Goal: Task Accomplishment & Management: Manage account settings

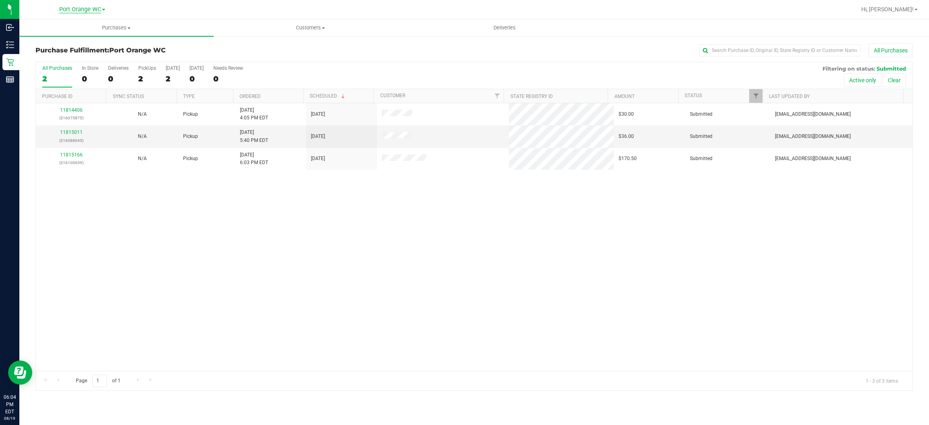
click at [89, 10] on span "Port Orange WC" at bounding box center [80, 9] width 42 height 7
click at [89, 9] on span "Port Orange WC" at bounding box center [80, 9] width 42 height 7
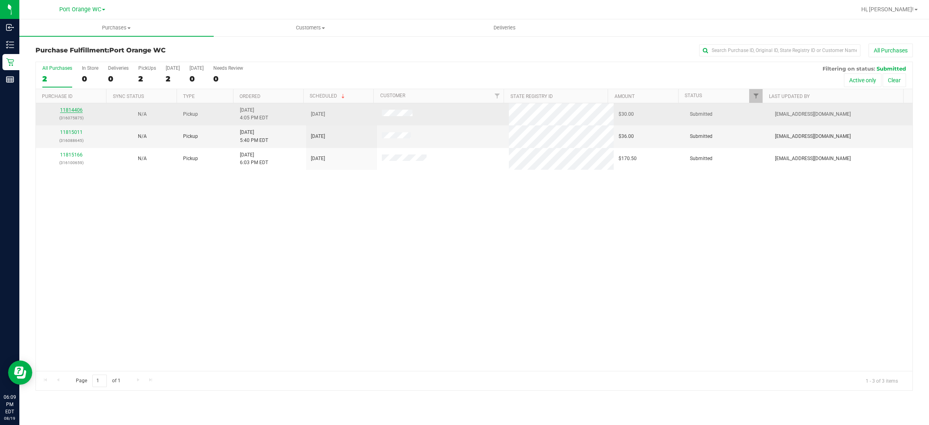
click at [71, 112] on link "11814406" at bounding box center [71, 110] width 23 height 6
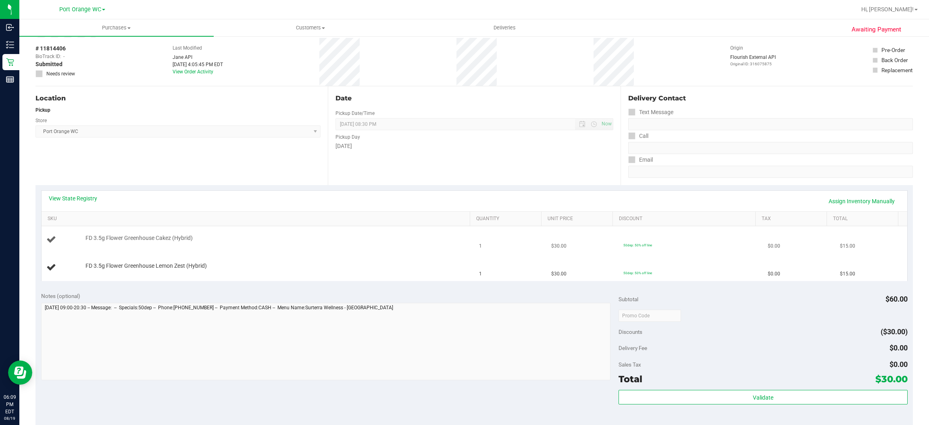
scroll to position [60, 0]
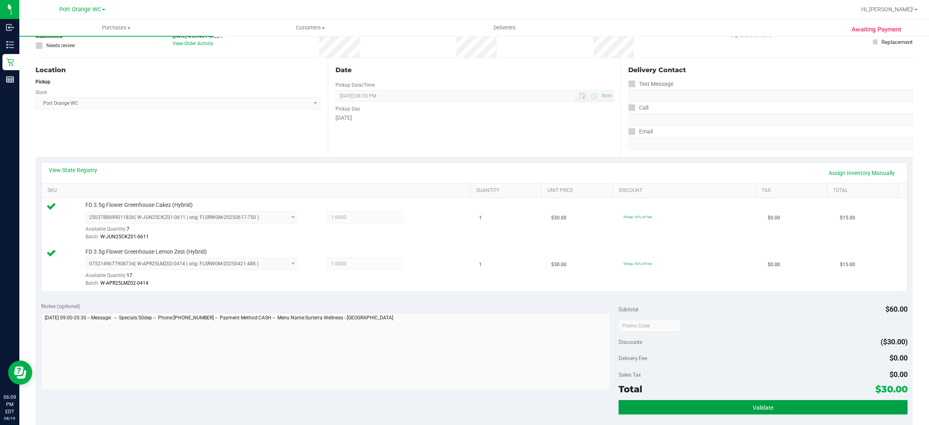
drag, startPoint x: 756, startPoint y: 410, endPoint x: 750, endPoint y: 412, distance: 6.0
click at [755, 411] on span "Validate" at bounding box center [763, 407] width 21 height 6
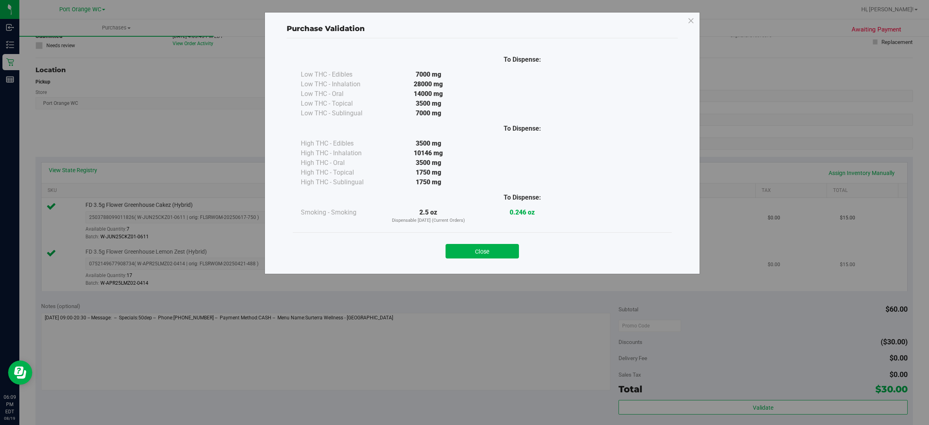
click at [494, 258] on button "Close" at bounding box center [481, 251] width 73 height 15
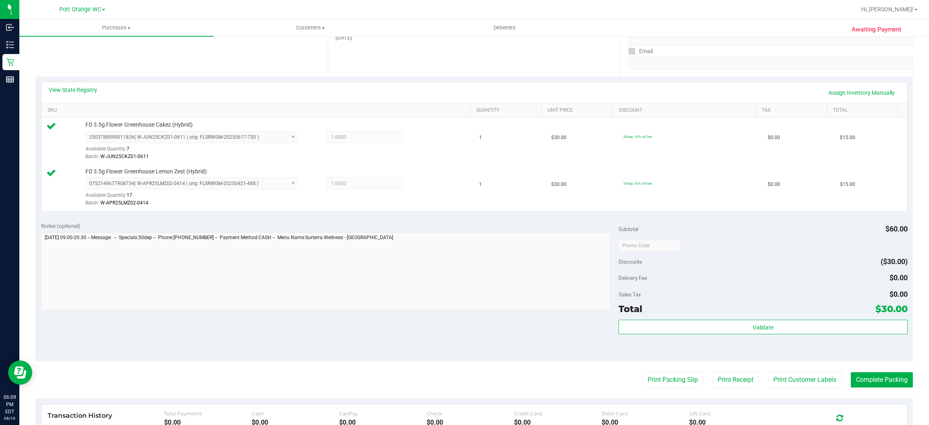
scroll to position [282, 0]
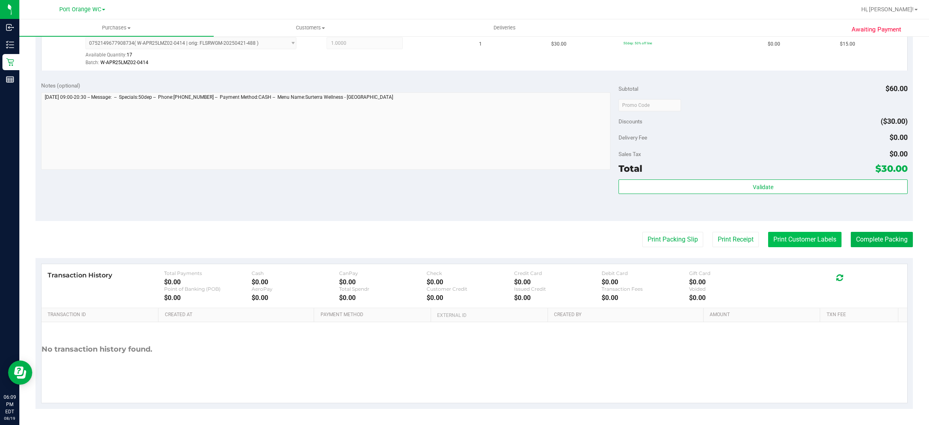
click at [784, 239] on button "Print Customer Labels" at bounding box center [804, 239] width 73 height 15
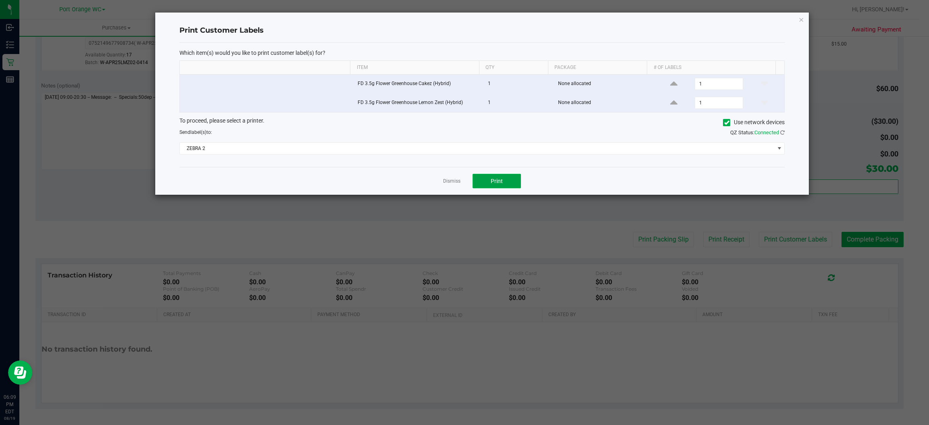
click at [490, 178] on button "Print" at bounding box center [496, 181] width 48 height 15
click at [451, 181] on link "Dismiss" at bounding box center [451, 181] width 17 height 7
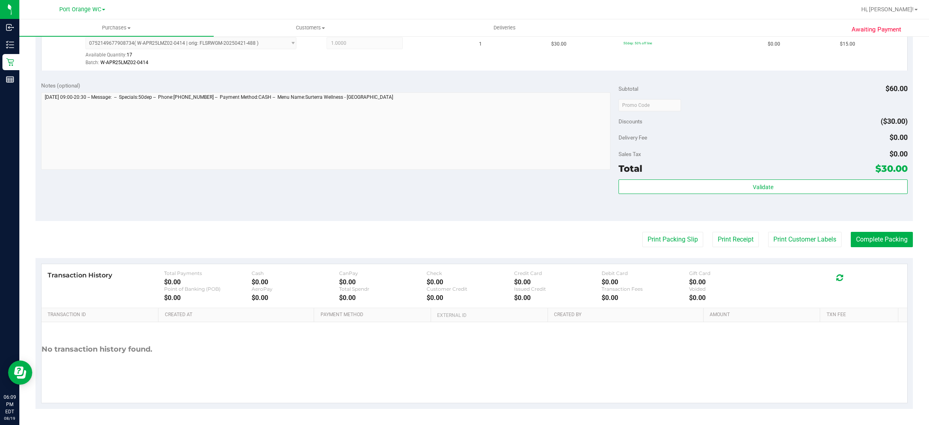
drag, startPoint x: 881, startPoint y: 226, endPoint x: 878, endPoint y: 228, distance: 4.2
click at [880, 226] on purchase-details "Back Edit Purchase Cancel Purchase View Profile # 11814406 BioTrack ID: - Submi…" at bounding box center [473, 86] width 877 height 646
click at [878, 234] on button "Complete Packing" at bounding box center [882, 239] width 62 height 15
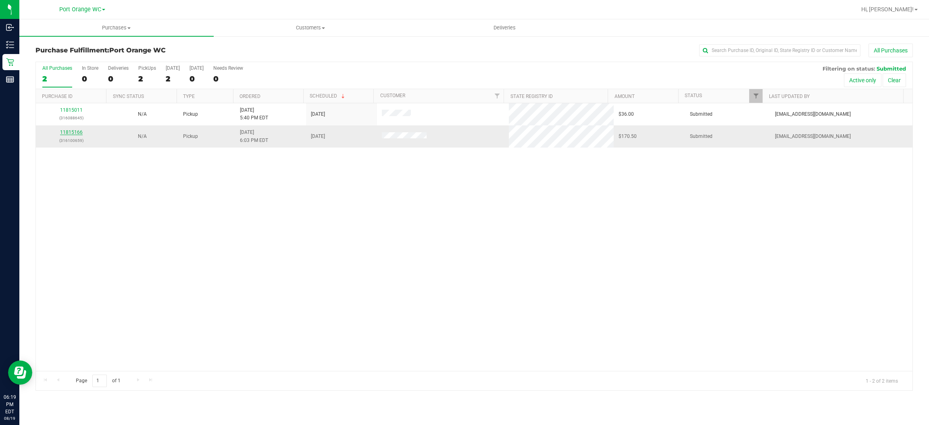
click at [76, 131] on link "11815166" at bounding box center [71, 132] width 23 height 6
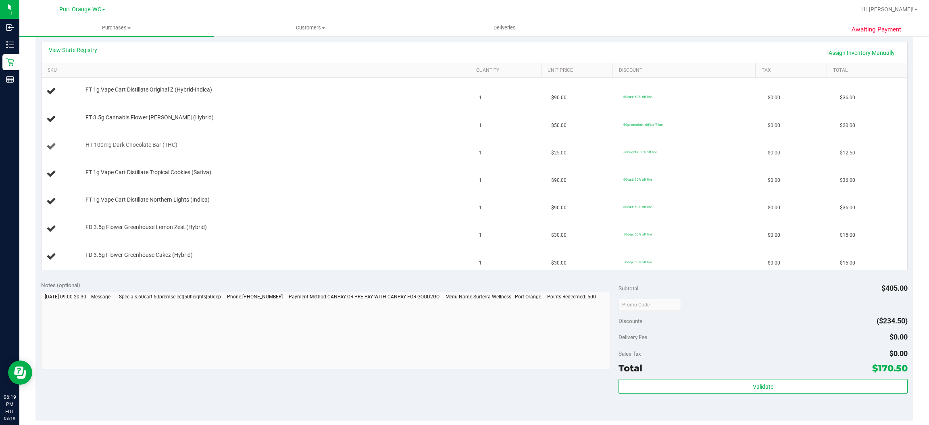
scroll to position [181, 0]
click at [76, 48] on link "View State Registry" at bounding box center [73, 50] width 48 height 8
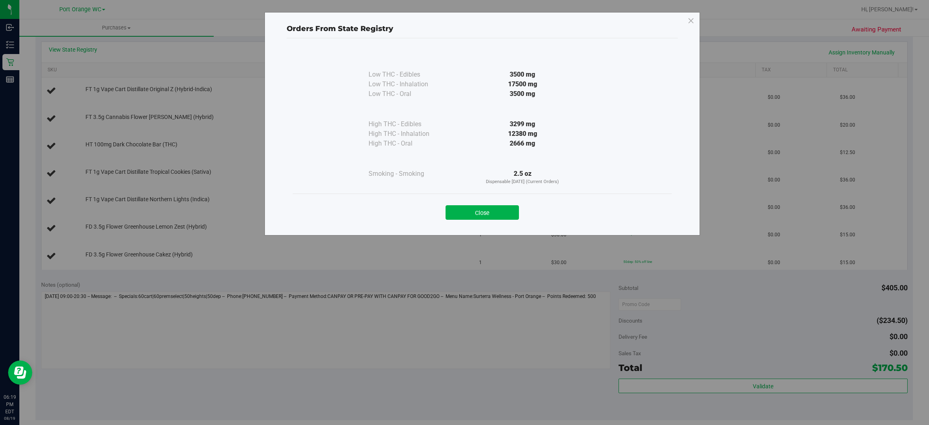
click at [507, 200] on div "Close" at bounding box center [482, 210] width 367 height 20
drag, startPoint x: 495, startPoint y: 209, endPoint x: 472, endPoint y: 208, distance: 23.0
click at [495, 209] on button "Close" at bounding box center [481, 212] width 73 height 15
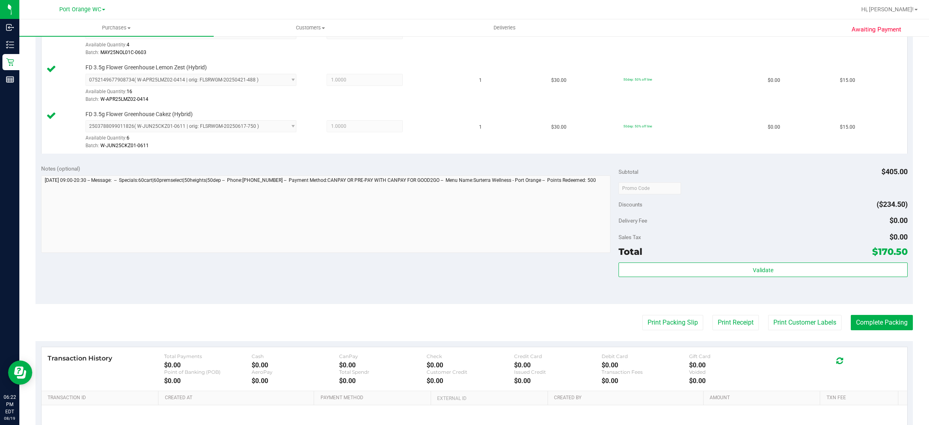
scroll to position [484, 0]
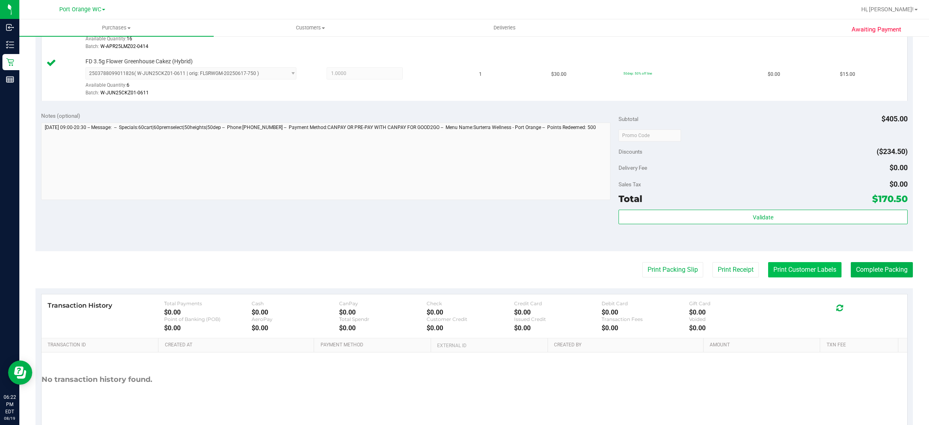
click at [790, 272] on button "Print Customer Labels" at bounding box center [804, 269] width 73 height 15
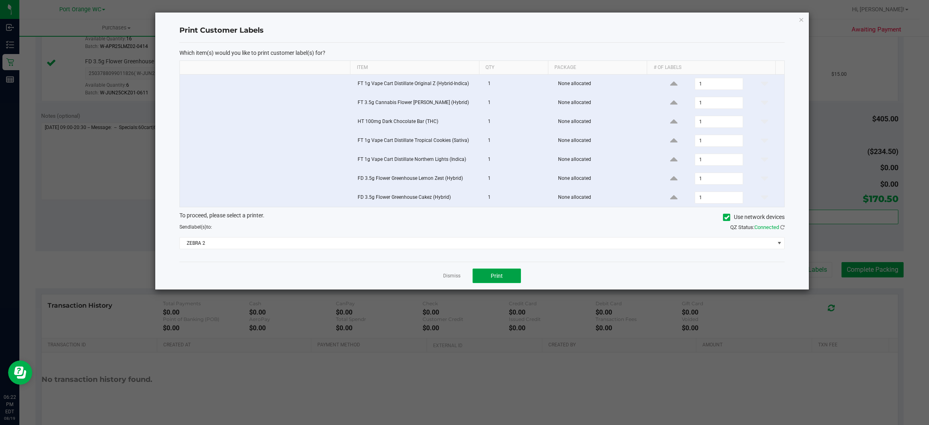
click at [502, 279] on button "Print" at bounding box center [496, 275] width 48 height 15
drag, startPoint x: 446, startPoint y: 280, endPoint x: 487, endPoint y: 273, distance: 41.8
click at [446, 279] on link "Dismiss" at bounding box center [451, 276] width 17 height 7
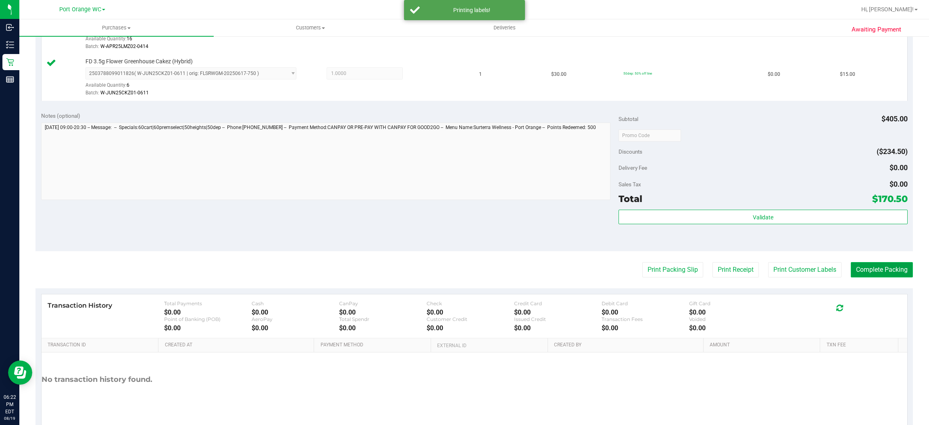
click at [881, 275] on button "Complete Packing" at bounding box center [882, 269] width 62 height 15
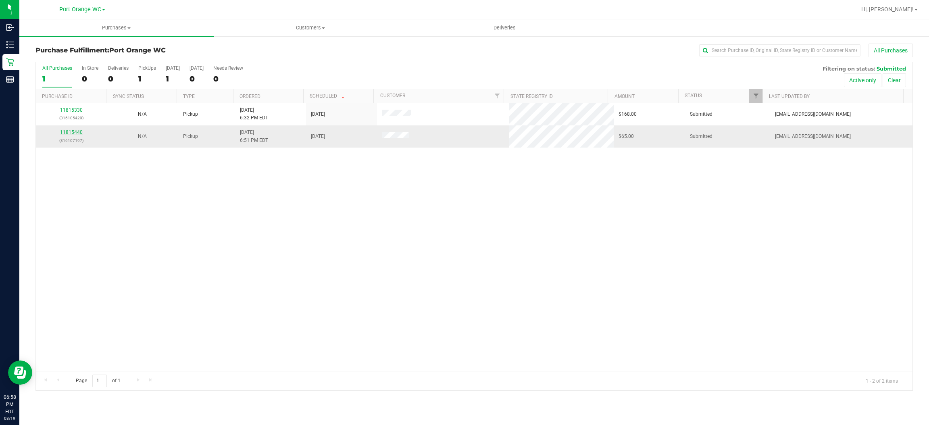
click at [76, 135] on link "11815440" at bounding box center [71, 132] width 23 height 6
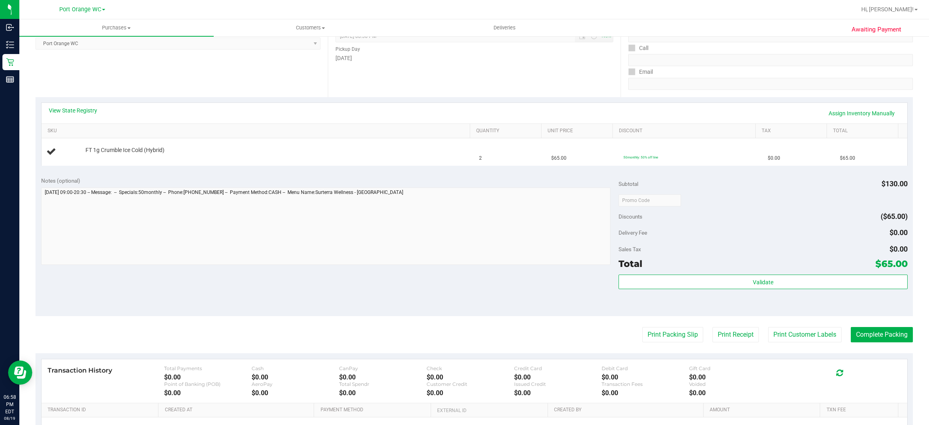
scroll to position [121, 0]
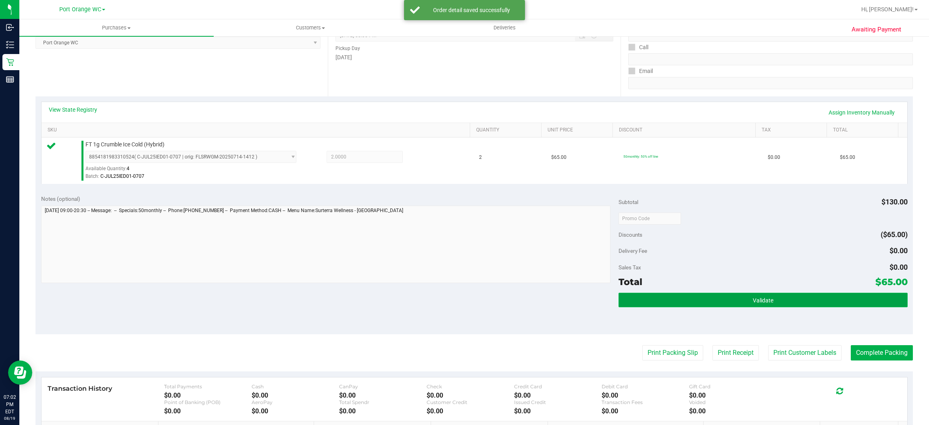
click at [774, 294] on button "Validate" at bounding box center [762, 300] width 289 height 15
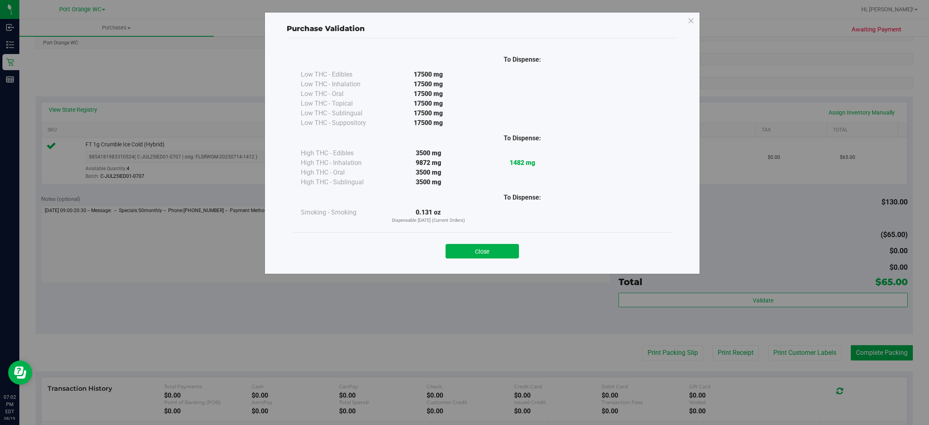
click at [497, 246] on button "Close" at bounding box center [481, 251] width 73 height 15
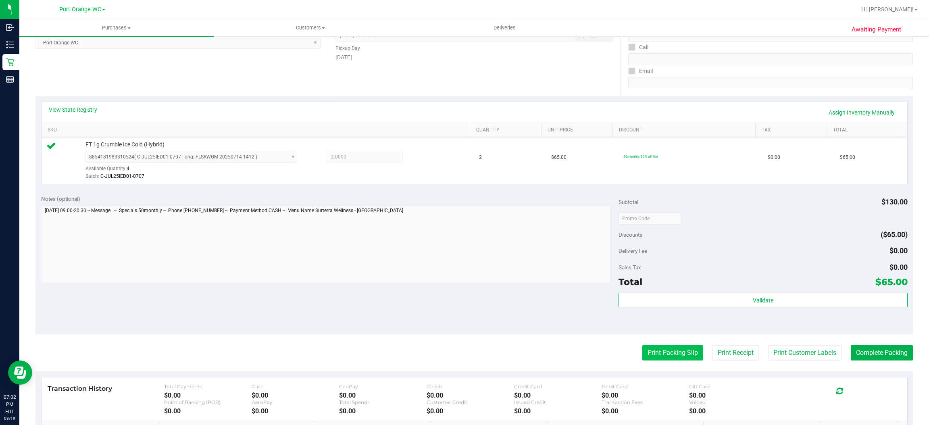
click at [658, 350] on button "Print Packing Slip" at bounding box center [672, 352] width 61 height 15
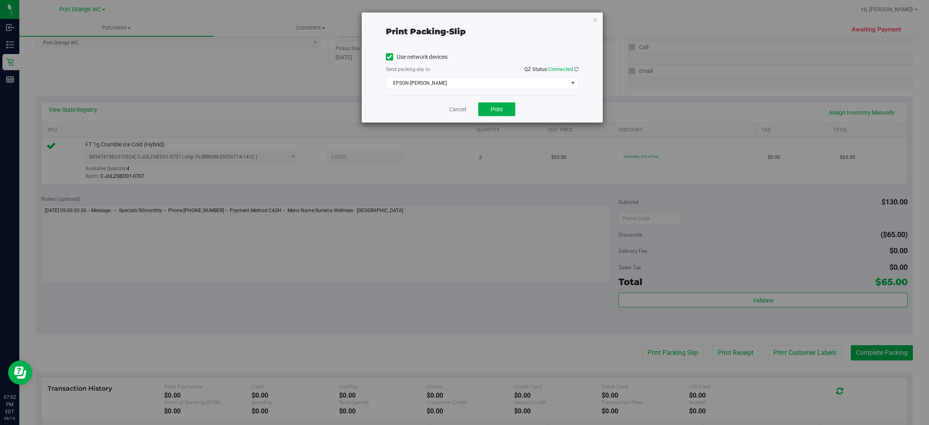
click at [501, 99] on div "Cancel Print" at bounding box center [482, 109] width 193 height 27
click at [495, 104] on button "Print" at bounding box center [496, 109] width 37 height 14
click at [460, 106] on link "Cancel" at bounding box center [457, 109] width 17 height 8
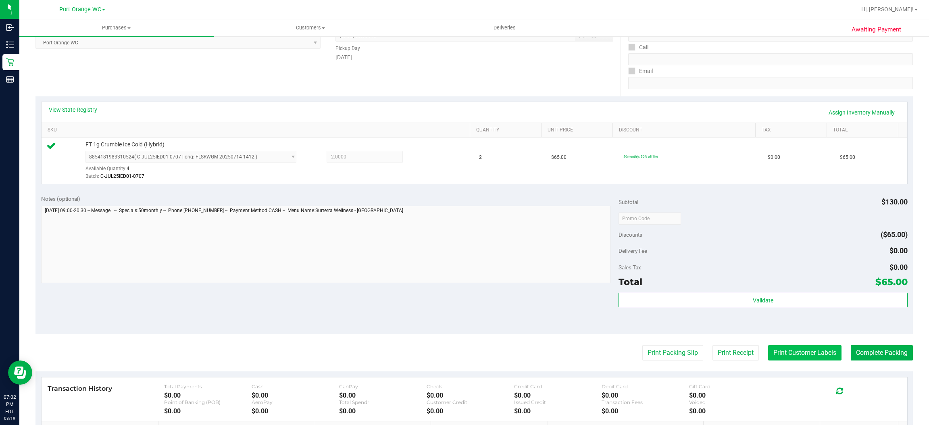
click at [806, 350] on button "Print Customer Labels" at bounding box center [804, 352] width 73 height 15
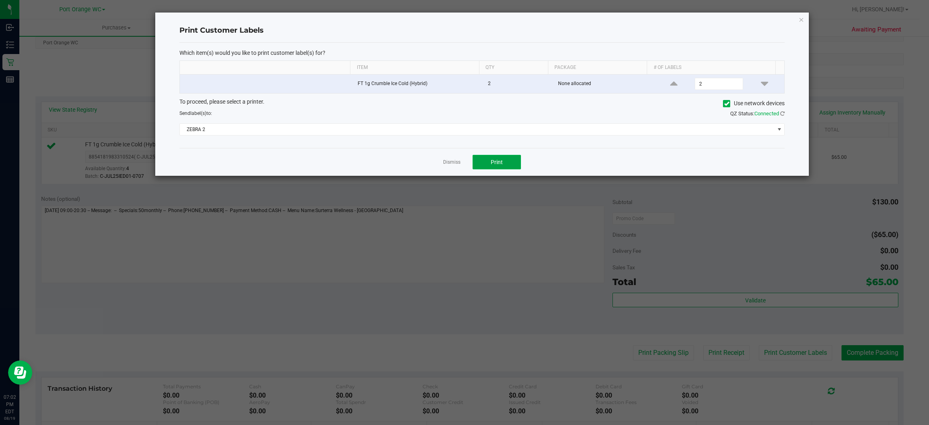
click at [492, 164] on span "Print" at bounding box center [497, 162] width 12 height 6
click at [443, 162] on link "Dismiss" at bounding box center [451, 162] width 17 height 7
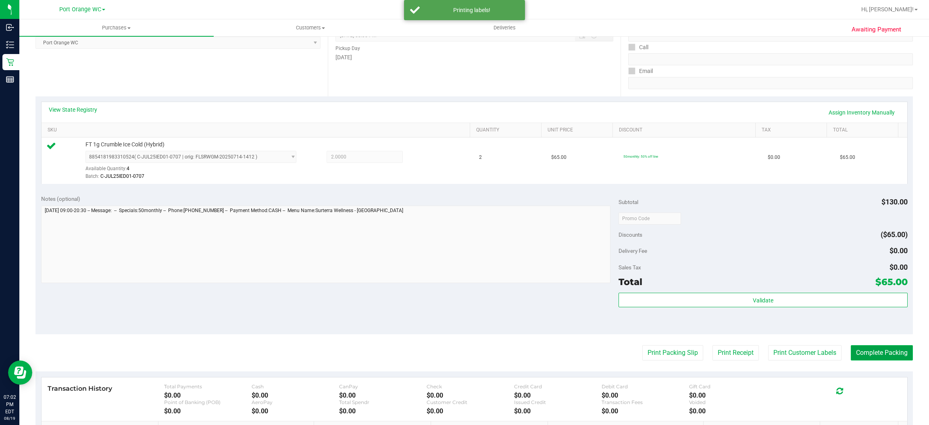
click at [875, 345] on button "Complete Packing" at bounding box center [882, 352] width 62 height 15
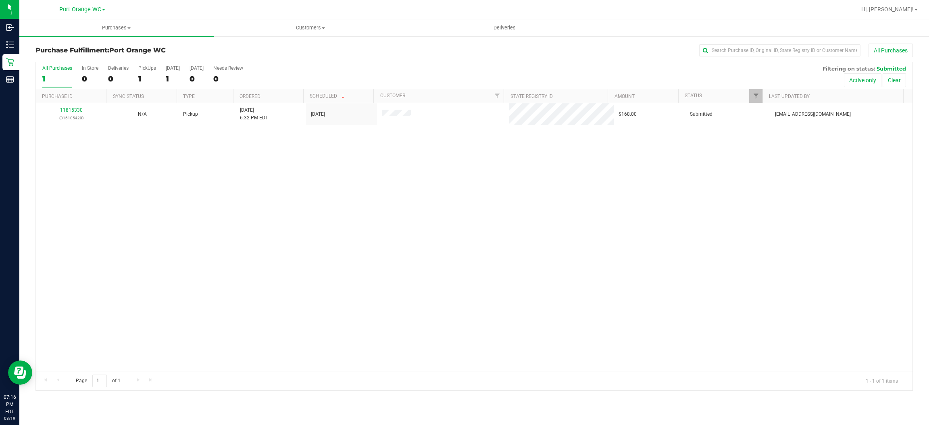
click at [534, 205] on div "11815330 (316105429) N/A Pickup [DATE] 6:32 PM EDT 8/19/2025 $168.00 Submitted …" at bounding box center [474, 237] width 876 height 268
click at [350, 189] on div "11815330 (316105429) N/A Pickup [DATE] 6:32 PM EDT 8/19/2025 $168.00 Submitted …" at bounding box center [474, 237] width 876 height 268
click at [328, 180] on div "11815330 (316105429) N/A Pickup [DATE] 6:32 PM EDT 8/19/2025 $168.00 Submitted …" at bounding box center [474, 237] width 876 height 268
click at [905, 11] on span "Hi, [PERSON_NAME]!" at bounding box center [887, 9] width 52 height 6
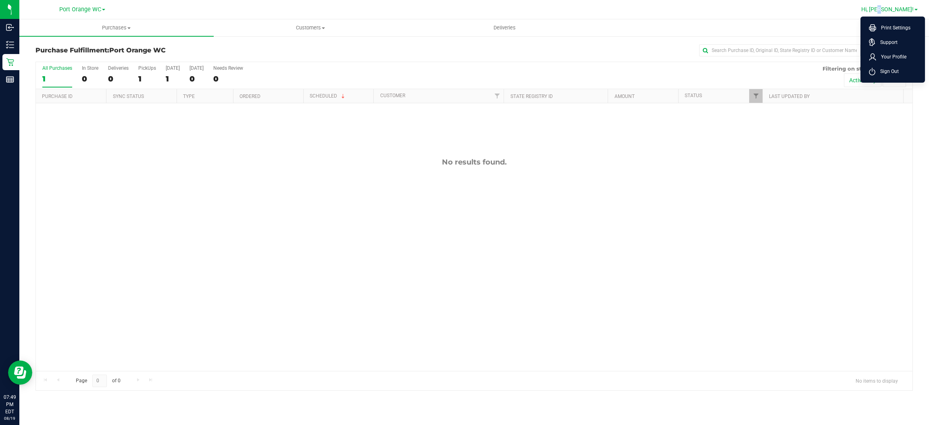
click at [904, 10] on span "Hi, [PERSON_NAME]!" at bounding box center [887, 9] width 52 height 6
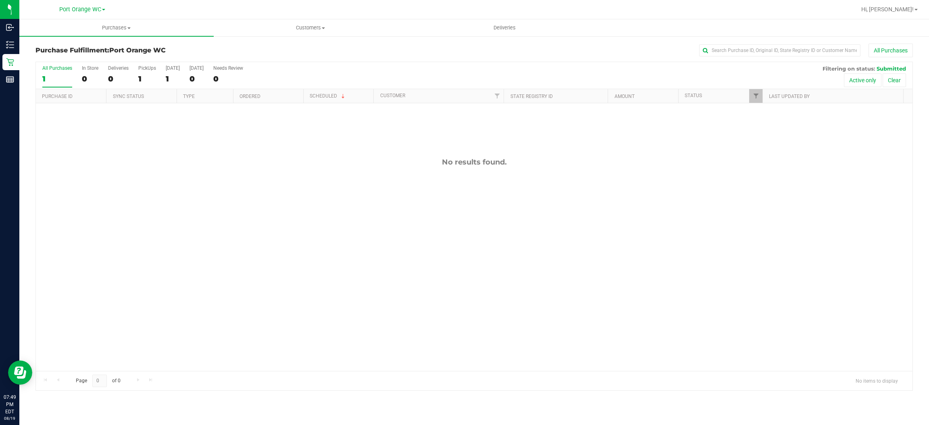
click at [203, 208] on div "No results found." at bounding box center [474, 264] width 876 height 322
click at [360, 166] on div "No results found." at bounding box center [474, 162] width 876 height 9
